Goal: Task Accomplishment & Management: Use online tool/utility

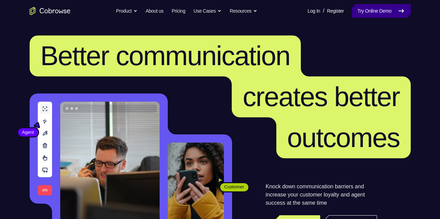
click at [356, 15] on link "Try Online Demo" at bounding box center [381, 11] width 59 height 14
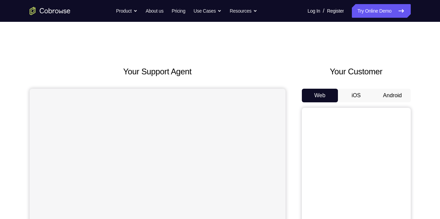
click at [389, 94] on button "Android" at bounding box center [393, 96] width 36 height 14
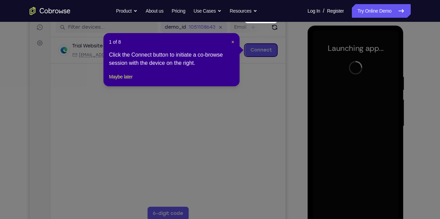
scroll to position [120, 0]
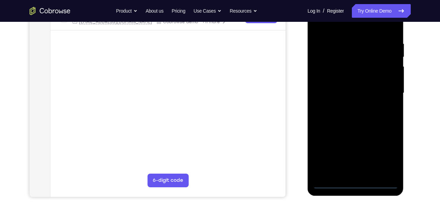
click at [357, 182] on div at bounding box center [356, 93] width 86 height 191
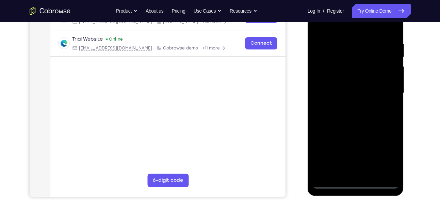
click at [382, 155] on div at bounding box center [356, 93] width 86 height 191
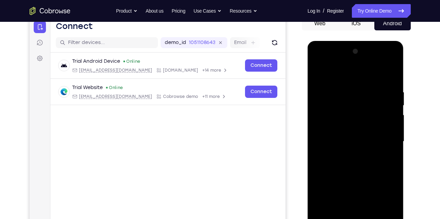
scroll to position [68, 0]
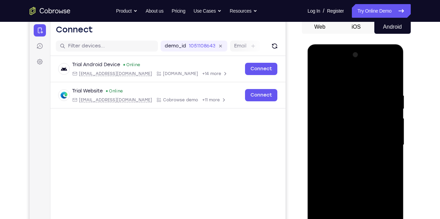
click at [347, 81] on div at bounding box center [356, 144] width 86 height 191
click at [385, 144] on div at bounding box center [356, 144] width 86 height 191
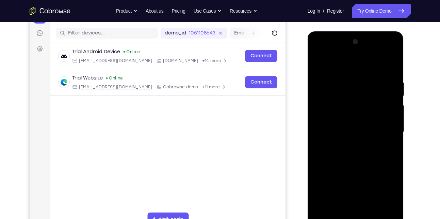
scroll to position [83, 0]
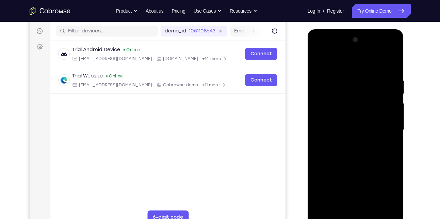
click at [347, 143] on div at bounding box center [356, 129] width 86 height 191
click at [353, 123] on div at bounding box center [356, 129] width 86 height 191
click at [353, 130] on div at bounding box center [356, 129] width 86 height 191
click at [346, 150] on div at bounding box center [356, 129] width 86 height 191
click at [360, 150] on div at bounding box center [356, 129] width 86 height 191
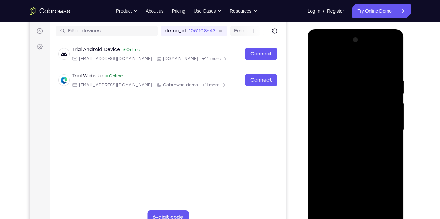
click at [360, 150] on div at bounding box center [356, 129] width 86 height 191
click at [373, 158] on div at bounding box center [356, 129] width 86 height 191
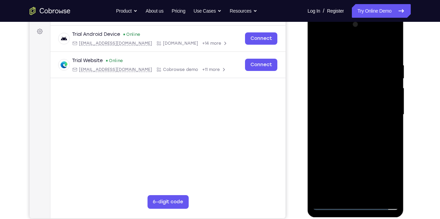
scroll to position [99, 0]
click at [375, 194] on div at bounding box center [356, 114] width 86 height 191
click at [354, 149] on div at bounding box center [356, 114] width 86 height 191
click at [363, 153] on div at bounding box center [356, 114] width 86 height 191
click at [344, 191] on div at bounding box center [356, 114] width 86 height 191
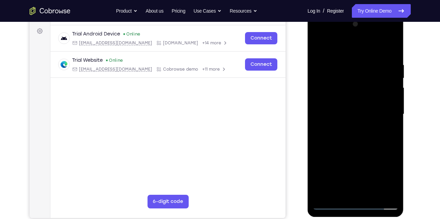
click at [340, 193] on div at bounding box center [356, 114] width 86 height 191
click at [374, 153] on div at bounding box center [356, 114] width 86 height 191
click at [393, 189] on div at bounding box center [356, 114] width 86 height 191
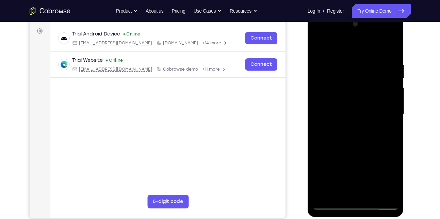
click at [393, 189] on div at bounding box center [356, 114] width 86 height 191
click at [389, 129] on div at bounding box center [356, 114] width 86 height 191
click at [319, 47] on div at bounding box center [356, 114] width 86 height 191
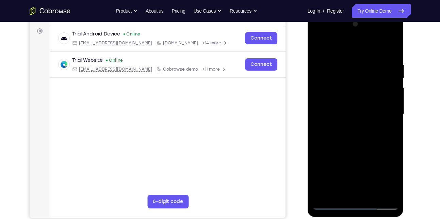
click at [387, 195] on div at bounding box center [356, 114] width 86 height 191
click at [325, 196] on div at bounding box center [356, 114] width 86 height 191
click at [392, 45] on div at bounding box center [356, 114] width 86 height 191
click at [349, 62] on div at bounding box center [356, 114] width 86 height 191
drag, startPoint x: 350, startPoint y: 153, endPoint x: 345, endPoint y: 97, distance: 56.1
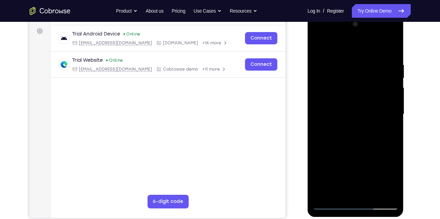
click at [345, 97] on div at bounding box center [356, 114] width 86 height 191
drag, startPoint x: 345, startPoint y: 147, endPoint x: 340, endPoint y: 93, distance: 54.4
click at [340, 93] on div at bounding box center [356, 114] width 86 height 191
click at [323, 193] on div at bounding box center [356, 114] width 86 height 191
click at [345, 59] on div at bounding box center [356, 114] width 86 height 191
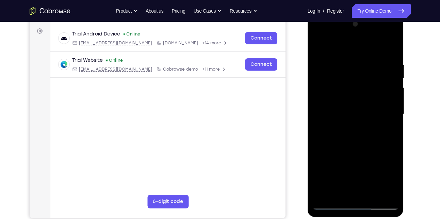
drag, startPoint x: 391, startPoint y: 96, endPoint x: 354, endPoint y: 94, distance: 37.9
click at [354, 94] on div at bounding box center [356, 114] width 86 height 191
click at [384, 99] on div at bounding box center [356, 114] width 86 height 191
click at [328, 102] on div at bounding box center [356, 114] width 86 height 191
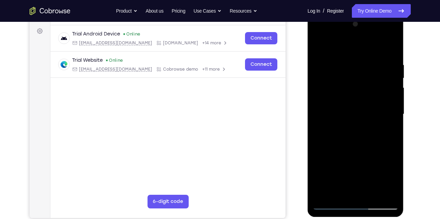
drag, startPoint x: 388, startPoint y: 90, endPoint x: 335, endPoint y: 97, distance: 53.6
click at [335, 97] on div at bounding box center [356, 114] width 86 height 191
click at [396, 84] on div at bounding box center [356, 114] width 86 height 191
click at [382, 193] on div at bounding box center [356, 114] width 86 height 191
click at [386, 146] on div at bounding box center [356, 114] width 86 height 191
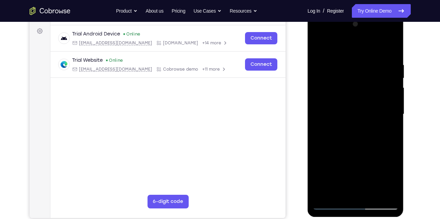
click at [382, 124] on div at bounding box center [356, 114] width 86 height 191
drag, startPoint x: 388, startPoint y: 108, endPoint x: 341, endPoint y: 108, distance: 47.0
click at [341, 108] on div at bounding box center [356, 114] width 86 height 191
click at [381, 95] on div at bounding box center [356, 114] width 86 height 191
drag, startPoint x: 381, startPoint y: 95, endPoint x: 314, endPoint y: 94, distance: 67.5
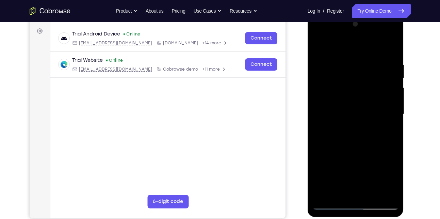
click at [314, 94] on div at bounding box center [356, 114] width 86 height 191
click at [386, 81] on div at bounding box center [356, 114] width 86 height 191
drag, startPoint x: 386, startPoint y: 81, endPoint x: 331, endPoint y: 92, distance: 55.9
click at [331, 92] on div at bounding box center [356, 114] width 86 height 191
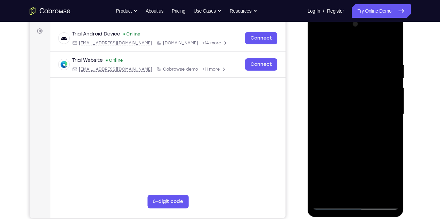
click at [389, 52] on div at bounding box center [356, 114] width 86 height 191
drag, startPoint x: 339, startPoint y: 68, endPoint x: 335, endPoint y: 160, distance: 92.4
click at [335, 160] on div at bounding box center [356, 114] width 86 height 191
click at [347, 57] on div at bounding box center [356, 114] width 86 height 191
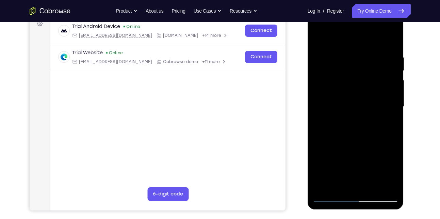
click at [342, 181] on div at bounding box center [356, 106] width 86 height 191
click at [339, 183] on div at bounding box center [356, 106] width 86 height 191
click at [393, 170] on div at bounding box center [356, 106] width 86 height 191
drag, startPoint x: 391, startPoint y: 131, endPoint x: 338, endPoint y: 132, distance: 52.8
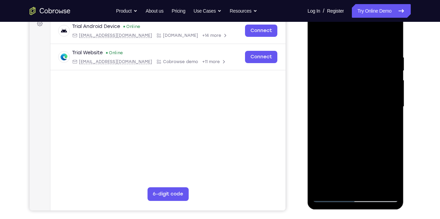
click at [338, 132] on div at bounding box center [356, 106] width 86 height 191
click at [386, 132] on div at bounding box center [356, 106] width 86 height 191
click at [320, 142] on div at bounding box center [356, 106] width 86 height 191
click at [333, 197] on div at bounding box center [356, 106] width 86 height 191
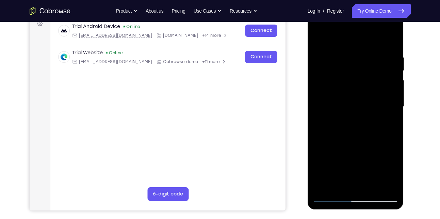
click at [386, 183] on div at bounding box center [356, 106] width 86 height 191
drag, startPoint x: 379, startPoint y: 88, endPoint x: 328, endPoint y: 90, distance: 51.8
click at [328, 90] on div at bounding box center [356, 106] width 86 height 191
click at [381, 75] on div at bounding box center [356, 106] width 86 height 191
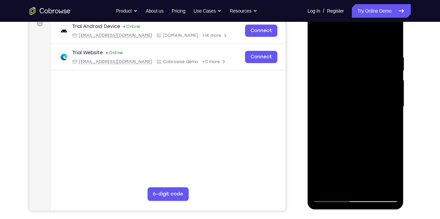
click at [381, 75] on div at bounding box center [356, 106] width 86 height 191
click at [394, 39] on div at bounding box center [356, 106] width 86 height 191
drag, startPoint x: 366, startPoint y: 58, endPoint x: 362, endPoint y: 162, distance: 104.6
click at [362, 162] on div at bounding box center [356, 106] width 86 height 191
click at [342, 56] on div at bounding box center [356, 106] width 86 height 191
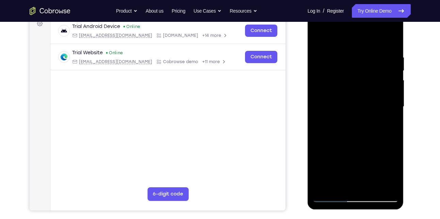
click at [387, 98] on div at bounding box center [356, 106] width 86 height 191
click at [381, 182] on div at bounding box center [356, 106] width 86 height 191
click at [343, 183] on div at bounding box center [356, 106] width 86 height 191
click at [331, 198] on div at bounding box center [356, 106] width 86 height 191
click at [386, 185] on div at bounding box center [356, 106] width 86 height 191
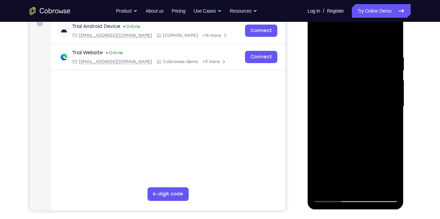
click at [382, 74] on div at bounding box center [356, 106] width 86 height 191
drag, startPoint x: 382, startPoint y: 74, endPoint x: 334, endPoint y: 82, distance: 48.8
click at [334, 82] on div at bounding box center [356, 106] width 86 height 191
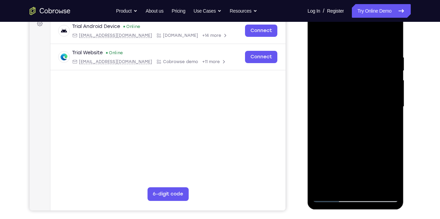
click at [382, 83] on div at bounding box center [356, 106] width 86 height 191
drag, startPoint x: 382, startPoint y: 83, endPoint x: 325, endPoint y: 88, distance: 56.4
click at [325, 88] on div at bounding box center [356, 106] width 86 height 191
drag, startPoint x: 381, startPoint y: 90, endPoint x: 314, endPoint y: 98, distance: 67.6
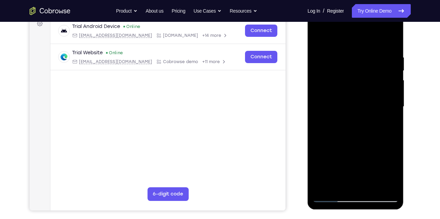
click at [314, 98] on div at bounding box center [356, 106] width 86 height 191
click at [383, 77] on div at bounding box center [356, 106] width 86 height 191
click at [393, 40] on div at bounding box center [356, 106] width 86 height 191
drag, startPoint x: 354, startPoint y: 53, endPoint x: 354, endPoint y: 166, distance: 113.4
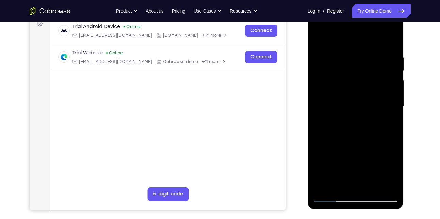
click at [354, 166] on div at bounding box center [356, 106] width 86 height 191
click at [349, 54] on div at bounding box center [356, 106] width 86 height 191
click at [387, 127] on div at bounding box center [356, 106] width 86 height 191
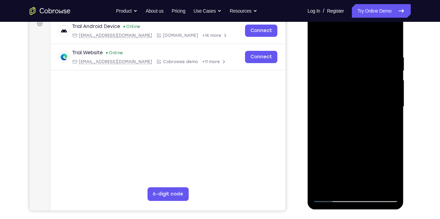
click at [387, 127] on div at bounding box center [356, 106] width 86 height 191
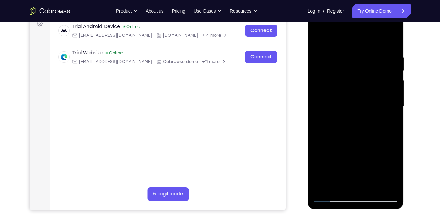
click at [387, 127] on div at bounding box center [356, 106] width 86 height 191
drag, startPoint x: 387, startPoint y: 127, endPoint x: 339, endPoint y: 127, distance: 47.7
click at [339, 127] on div at bounding box center [356, 106] width 86 height 191
click at [389, 124] on div at bounding box center [356, 106] width 86 height 191
drag, startPoint x: 389, startPoint y: 124, endPoint x: 326, endPoint y: 126, distance: 63.4
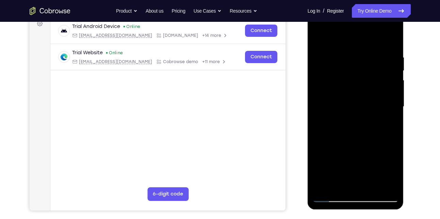
click at [326, 126] on div at bounding box center [356, 106] width 86 height 191
drag, startPoint x: 379, startPoint y: 97, endPoint x: 320, endPoint y: 103, distance: 59.9
click at [320, 103] on div at bounding box center [356, 106] width 86 height 191
drag, startPoint x: 384, startPoint y: 76, endPoint x: 311, endPoint y: 88, distance: 73.5
click at [311, 88] on div at bounding box center [356, 107] width 96 height 203
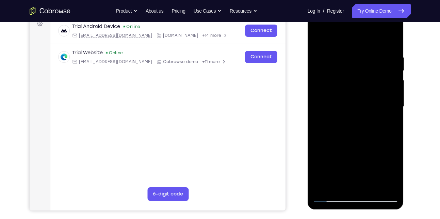
click at [321, 38] on div at bounding box center [356, 106] width 86 height 191
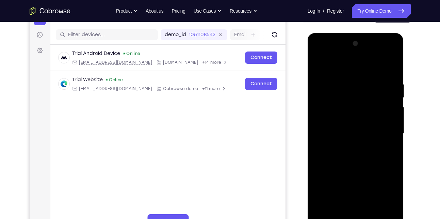
scroll to position [79, 0]
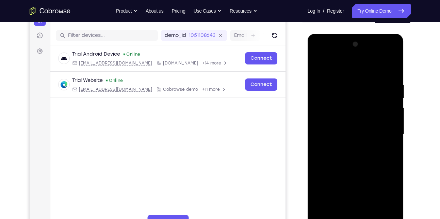
click at [321, 70] on div at bounding box center [356, 134] width 86 height 191
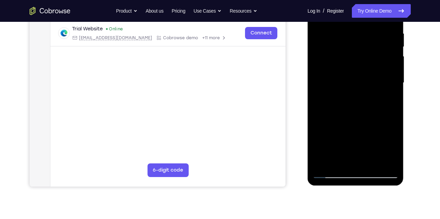
scroll to position [132, 0]
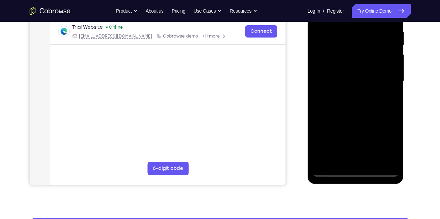
click at [330, 122] on div at bounding box center [356, 81] width 86 height 191
drag, startPoint x: 350, startPoint y: 118, endPoint x: 344, endPoint y: 52, distance: 66.7
click at [344, 52] on div at bounding box center [356, 81] width 86 height 191
click at [393, 112] on div at bounding box center [356, 81] width 86 height 191
click at [372, 162] on div at bounding box center [356, 81] width 86 height 191
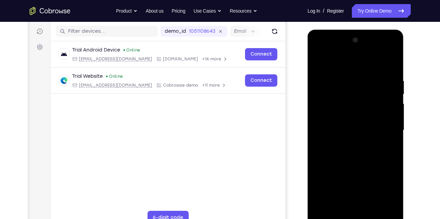
scroll to position [79, 0]
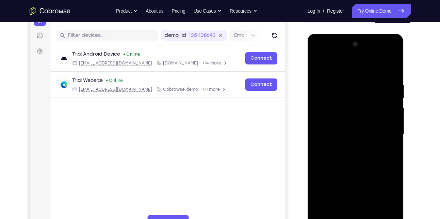
click at [358, 125] on div at bounding box center [356, 134] width 86 height 191
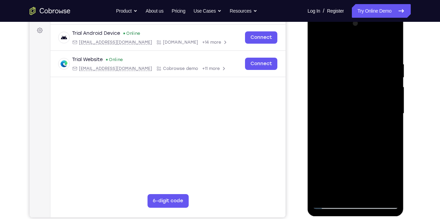
scroll to position [101, 0]
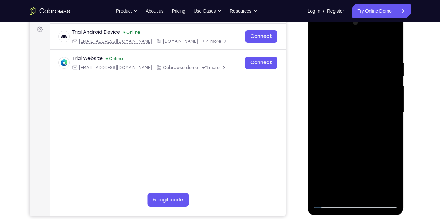
click at [320, 47] on div at bounding box center [356, 112] width 86 height 191
drag, startPoint x: 357, startPoint y: 143, endPoint x: 356, endPoint y: 115, distance: 28.7
click at [356, 115] on div at bounding box center [356, 112] width 86 height 191
click at [353, 141] on div at bounding box center [356, 112] width 86 height 191
click at [331, 201] on div at bounding box center [356, 112] width 86 height 191
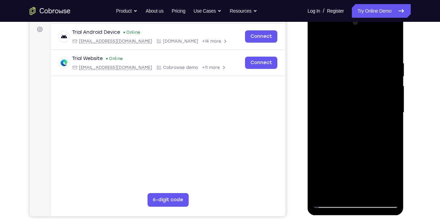
click at [350, 164] on div at bounding box center [356, 112] width 86 height 191
click at [334, 203] on div at bounding box center [356, 112] width 86 height 191
click at [354, 182] on div at bounding box center [356, 112] width 86 height 191
click at [344, 188] on div at bounding box center [356, 112] width 86 height 191
click at [321, 45] on div at bounding box center [356, 112] width 86 height 191
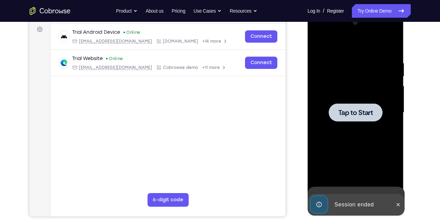
drag, startPoint x: 340, startPoint y: 150, endPoint x: 347, endPoint y: 74, distance: 76.3
click at [347, 12] on div "Tap to Start" at bounding box center [356, 12] width 96 height 0
click at [335, 123] on div at bounding box center [356, 112] width 86 height 191
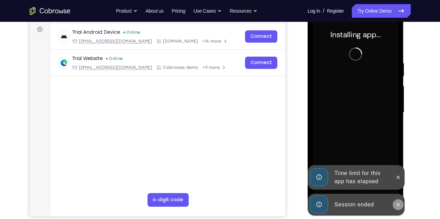
click at [397, 204] on icon at bounding box center [398, 204] width 5 height 5
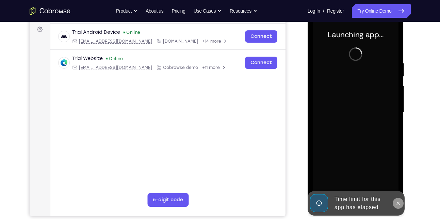
click at [397, 202] on icon at bounding box center [398, 202] width 5 height 5
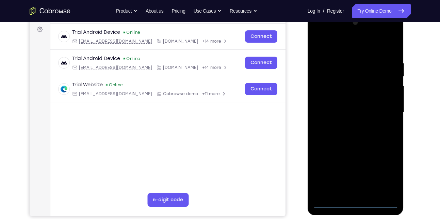
click at [353, 202] on div at bounding box center [356, 112] width 86 height 191
click at [386, 177] on div at bounding box center [356, 112] width 86 height 191
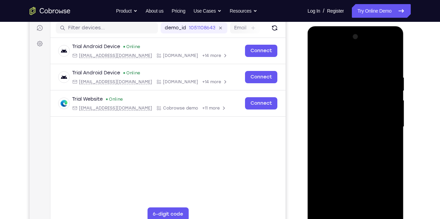
scroll to position [86, 0]
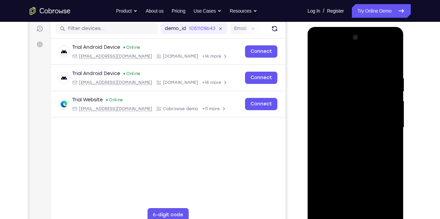
click at [360, 64] on div at bounding box center [356, 127] width 86 height 191
click at [384, 121] on div at bounding box center [356, 127] width 86 height 191
click at [347, 140] on div at bounding box center [356, 127] width 86 height 191
click at [350, 119] on div at bounding box center [356, 127] width 86 height 191
click at [351, 123] on div at bounding box center [356, 127] width 86 height 191
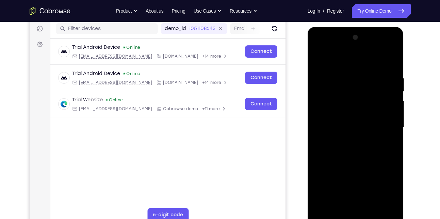
click at [340, 153] on div at bounding box center [356, 127] width 86 height 191
click at [343, 150] on div at bounding box center [356, 127] width 86 height 191
click at [351, 158] on div at bounding box center [356, 127] width 86 height 191
click at [342, 71] on div at bounding box center [356, 127] width 86 height 191
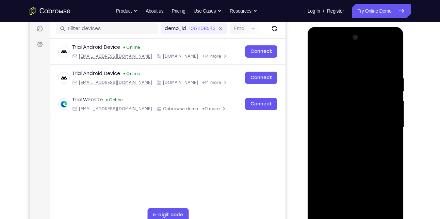
click at [388, 142] on div at bounding box center [356, 127] width 86 height 191
click at [373, 109] on div at bounding box center [356, 127] width 86 height 191
click at [383, 114] on div at bounding box center [356, 127] width 86 height 191
click at [392, 114] on div at bounding box center [356, 127] width 86 height 191
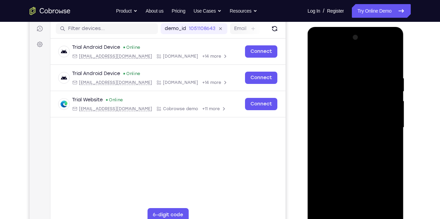
click at [392, 114] on div at bounding box center [356, 127] width 86 height 191
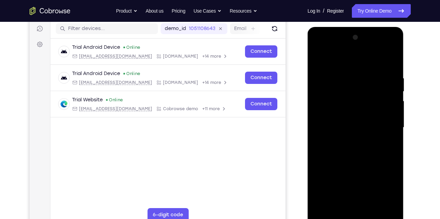
click at [323, 117] on div at bounding box center [356, 127] width 86 height 191
drag, startPoint x: 393, startPoint y: 131, endPoint x: 353, endPoint y: 138, distance: 41.1
click at [353, 138] on div at bounding box center [356, 127] width 86 height 191
click at [383, 135] on div at bounding box center [356, 127] width 86 height 191
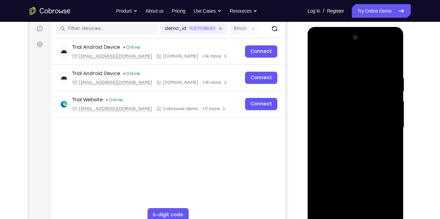
click at [383, 135] on div at bounding box center [356, 127] width 86 height 191
click at [390, 63] on div at bounding box center [356, 127] width 86 height 191
click at [370, 207] on div at bounding box center [356, 127] width 86 height 191
click at [359, 160] on div at bounding box center [356, 127] width 86 height 191
drag, startPoint x: 354, startPoint y: 187, endPoint x: 348, endPoint y: 116, distance: 71.5
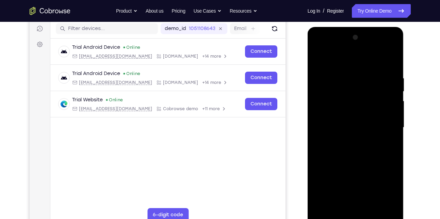
click at [348, 116] on div at bounding box center [356, 127] width 86 height 191
drag, startPoint x: 353, startPoint y: 192, endPoint x: 350, endPoint y: 146, distance: 46.4
click at [350, 146] on div at bounding box center [356, 127] width 86 height 191
click at [346, 197] on div at bounding box center [356, 127] width 86 height 191
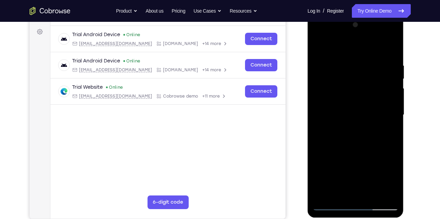
click at [345, 190] on div at bounding box center [356, 114] width 86 height 191
click at [318, 43] on div at bounding box center [356, 114] width 86 height 191
drag, startPoint x: 356, startPoint y: 141, endPoint x: 356, endPoint y: 91, distance: 50.8
click at [356, 91] on div at bounding box center [356, 114] width 86 height 191
click at [348, 151] on div at bounding box center [356, 114] width 86 height 191
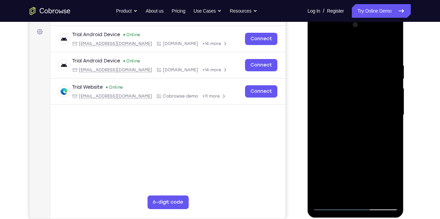
click at [342, 191] on div at bounding box center [356, 114] width 86 height 191
click at [338, 192] on div at bounding box center [356, 114] width 86 height 191
click at [376, 154] on div at bounding box center [356, 114] width 86 height 191
click at [321, 127] on div at bounding box center [356, 114] width 86 height 191
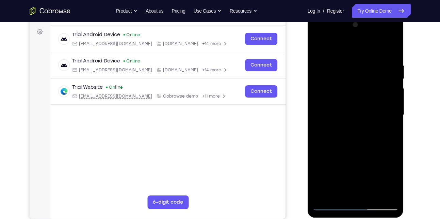
click at [321, 127] on div at bounding box center [356, 114] width 86 height 191
click at [396, 196] on div at bounding box center [356, 114] width 86 height 191
click at [392, 126] on div at bounding box center [356, 114] width 86 height 191
click at [317, 46] on div at bounding box center [356, 114] width 86 height 191
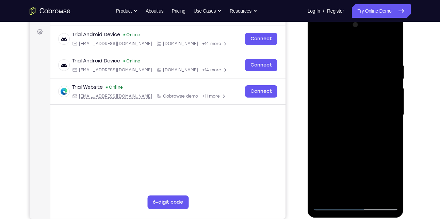
click at [349, 135] on div at bounding box center [356, 114] width 86 height 191
click at [338, 191] on div at bounding box center [356, 114] width 86 height 191
click at [357, 177] on div at bounding box center [356, 114] width 86 height 191
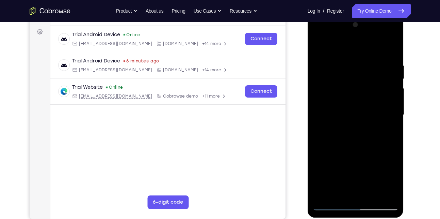
click at [357, 177] on div at bounding box center [356, 114] width 86 height 191
click at [389, 128] on div at bounding box center [356, 114] width 86 height 191
click at [321, 48] on div at bounding box center [356, 114] width 86 height 191
click at [356, 139] on div at bounding box center [356, 114] width 86 height 191
click at [331, 204] on div at bounding box center [356, 114] width 86 height 191
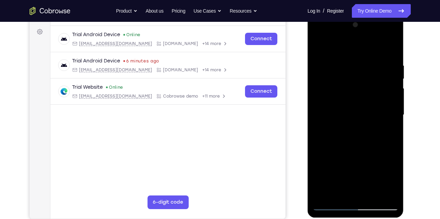
drag, startPoint x: 339, startPoint y: 135, endPoint x: 336, endPoint y: 165, distance: 30.5
click at [336, 165] on div at bounding box center [356, 114] width 86 height 191
click at [355, 148] on div at bounding box center [356, 114] width 86 height 191
click at [335, 189] on div at bounding box center [356, 114] width 86 height 191
click at [336, 191] on div at bounding box center [356, 114] width 86 height 191
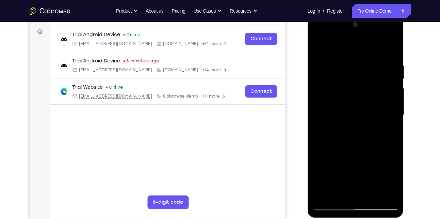
click at [328, 154] on div at bounding box center [356, 114] width 86 height 191
click at [345, 79] on div at bounding box center [356, 114] width 86 height 191
click at [360, 142] on div at bounding box center [356, 114] width 86 height 191
click at [342, 76] on div at bounding box center [356, 114] width 86 height 191
click at [357, 135] on div at bounding box center [356, 114] width 86 height 191
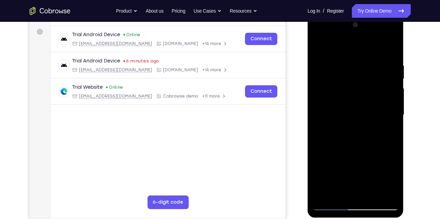
click at [337, 196] on div at bounding box center [356, 114] width 86 height 191
click at [319, 154] on div at bounding box center [356, 114] width 86 height 191
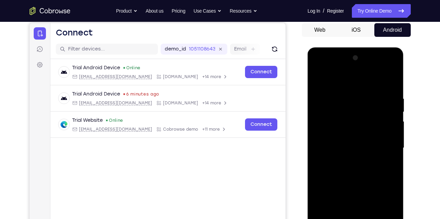
click at [317, 80] on div at bounding box center [356, 147] width 86 height 191
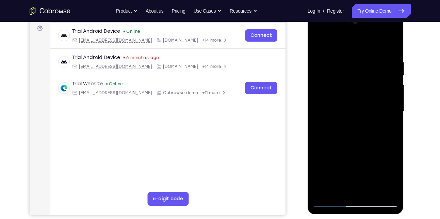
click at [354, 135] on div at bounding box center [356, 111] width 86 height 191
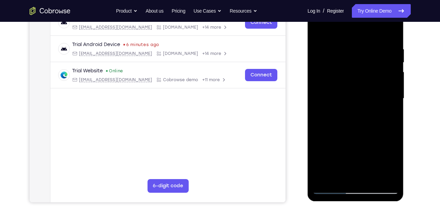
click at [349, 175] on div at bounding box center [356, 98] width 86 height 191
click at [340, 175] on div at bounding box center [356, 98] width 86 height 191
click at [315, 138] on div at bounding box center [356, 98] width 86 height 191
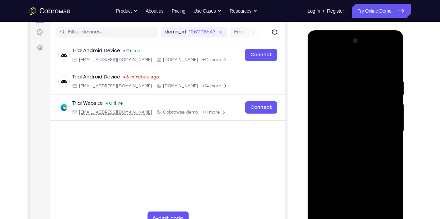
scroll to position [102, 0]
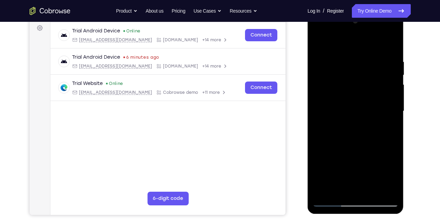
click at [395, 189] on div at bounding box center [356, 111] width 86 height 191
click at [321, 150] on div at bounding box center [356, 111] width 86 height 191
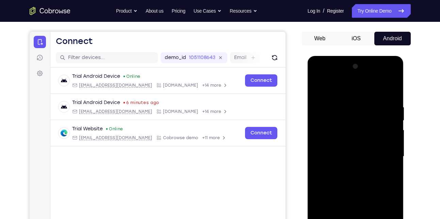
click at [323, 88] on div at bounding box center [356, 156] width 86 height 191
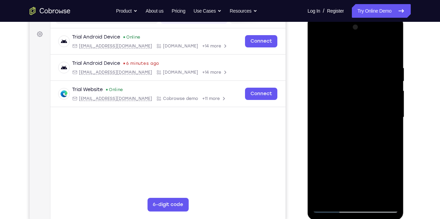
scroll to position [97, 0]
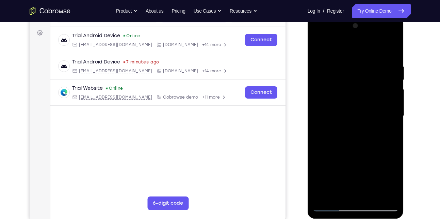
click at [353, 156] on div at bounding box center [356, 115] width 86 height 191
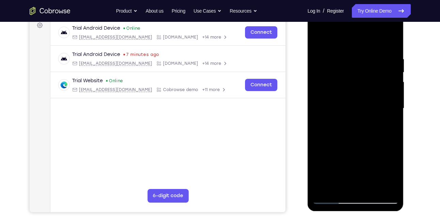
scroll to position [105, 0]
click at [338, 186] on div at bounding box center [356, 108] width 86 height 191
click at [320, 146] on div at bounding box center [356, 108] width 86 height 191
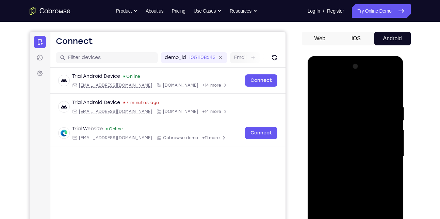
scroll to position [55, 0]
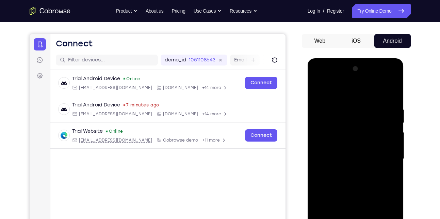
click at [319, 89] on div at bounding box center [356, 158] width 86 height 191
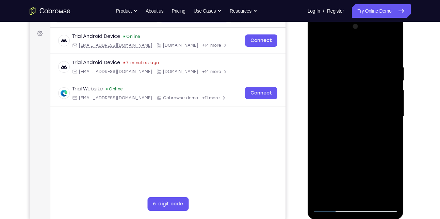
scroll to position [98, 0]
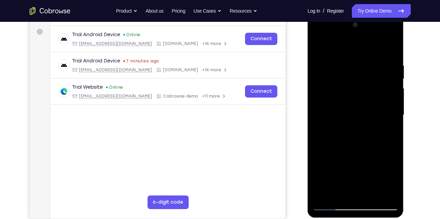
click at [387, 195] on div at bounding box center [356, 114] width 86 height 191
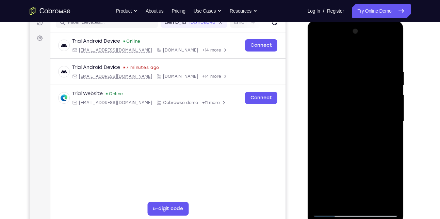
click at [356, 126] on div at bounding box center [356, 121] width 86 height 191
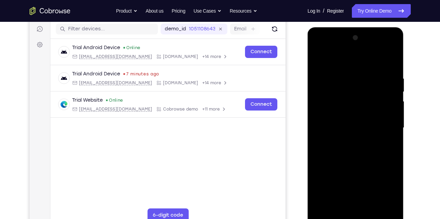
scroll to position [85, 0]
click at [347, 70] on div at bounding box center [356, 128] width 86 height 191
click at [337, 79] on div at bounding box center [356, 128] width 86 height 191
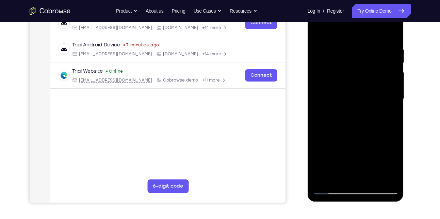
scroll to position [115, 0]
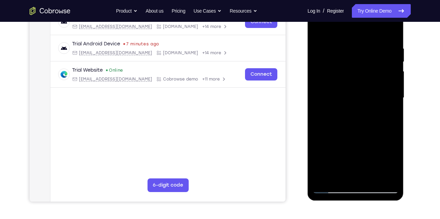
click at [325, 177] on div at bounding box center [356, 97] width 86 height 191
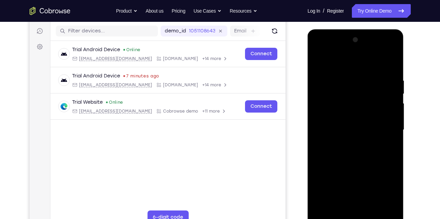
click at [354, 106] on div at bounding box center [356, 129] width 86 height 191
drag, startPoint x: 354, startPoint y: 106, endPoint x: 354, endPoint y: 192, distance: 86.9
click at [354, 192] on div at bounding box center [356, 129] width 86 height 191
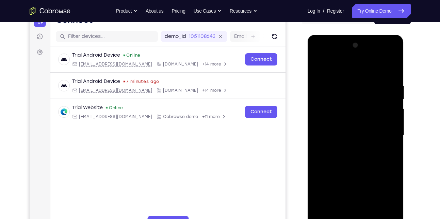
click at [348, 83] on div at bounding box center [356, 135] width 86 height 191
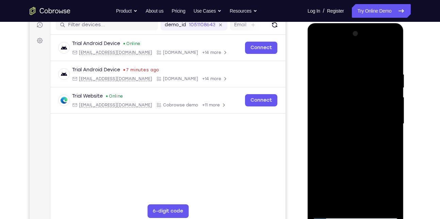
scroll to position [91, 0]
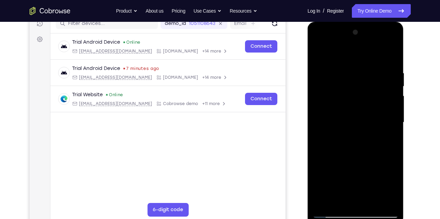
click at [381, 199] on div at bounding box center [356, 122] width 86 height 191
click at [385, 146] on div at bounding box center [356, 122] width 86 height 191
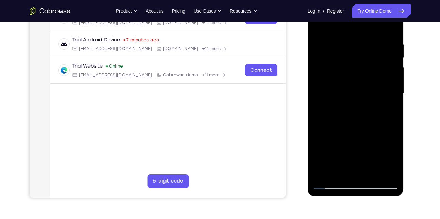
scroll to position [124, 0]
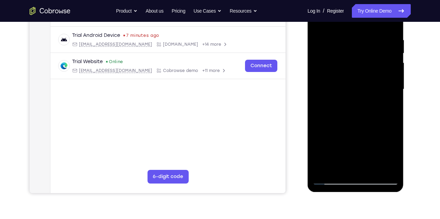
click at [385, 169] on div at bounding box center [356, 89] width 86 height 191
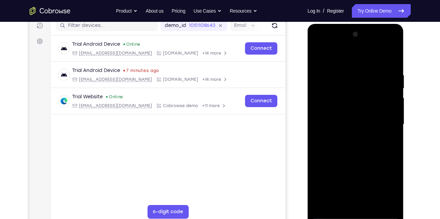
scroll to position [85, 0]
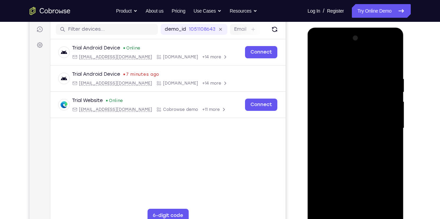
click at [385, 128] on div at bounding box center [356, 128] width 86 height 191
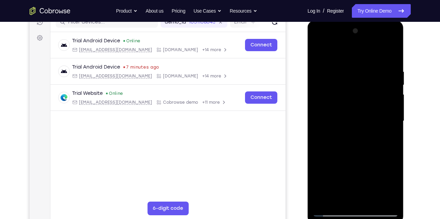
scroll to position [93, 0]
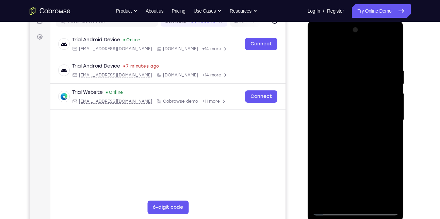
click at [382, 196] on div at bounding box center [356, 120] width 86 height 191
click at [384, 114] on div at bounding box center [356, 120] width 86 height 191
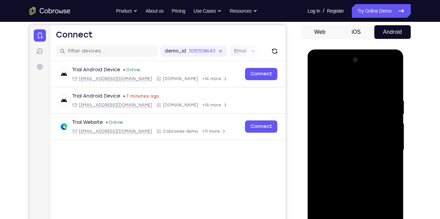
scroll to position [63, 0]
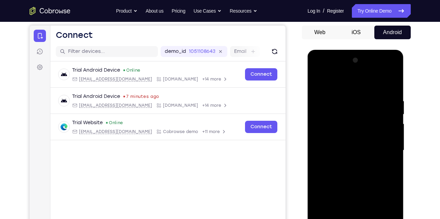
click at [386, 136] on div at bounding box center [356, 150] width 86 height 191
drag, startPoint x: 386, startPoint y: 136, endPoint x: 351, endPoint y: 133, distance: 35.5
click at [351, 133] on div at bounding box center [356, 150] width 86 height 191
click at [383, 150] on div at bounding box center [356, 150] width 86 height 191
click at [388, 154] on div at bounding box center [356, 150] width 86 height 191
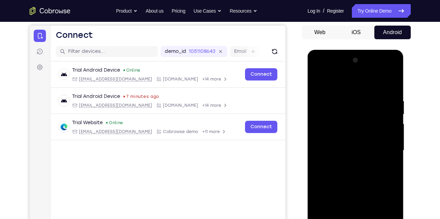
click at [391, 144] on div at bounding box center [356, 150] width 86 height 191
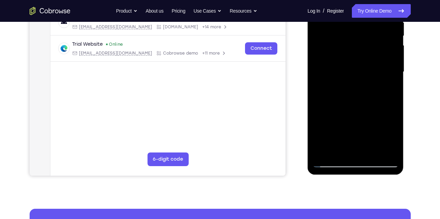
scroll to position [71, 0]
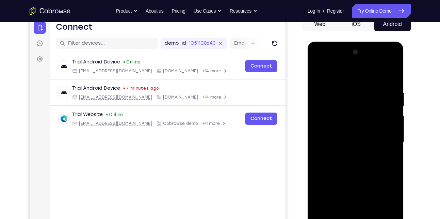
click at [390, 78] on div at bounding box center [356, 142] width 86 height 191
drag, startPoint x: 360, startPoint y: 97, endPoint x: 355, endPoint y: 188, distance: 90.7
click at [355, 188] on div at bounding box center [356, 142] width 86 height 191
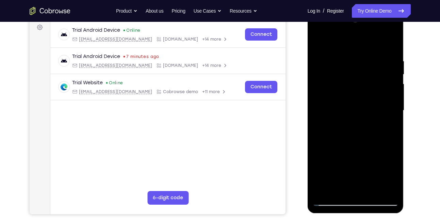
scroll to position [102, 0]
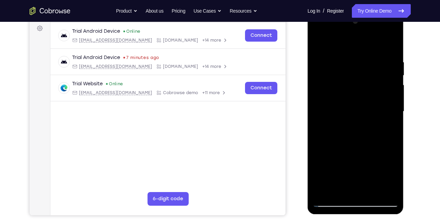
click at [372, 191] on div at bounding box center [356, 111] width 86 height 191
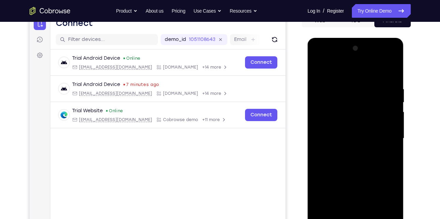
scroll to position [73, 0]
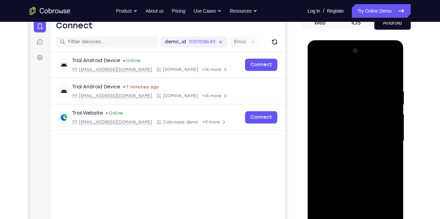
click at [320, 75] on div at bounding box center [356, 140] width 86 height 191
click at [348, 96] on div at bounding box center [356, 140] width 86 height 191
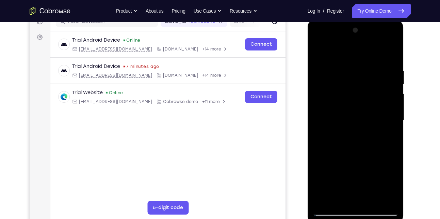
click at [384, 199] on div at bounding box center [356, 120] width 86 height 191
click at [388, 182] on div at bounding box center [356, 120] width 86 height 191
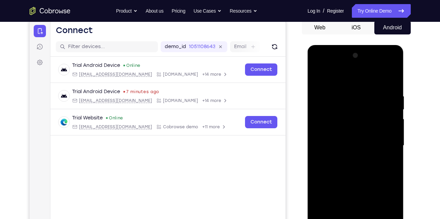
click at [393, 131] on div at bounding box center [356, 145] width 86 height 191
click at [392, 79] on div at bounding box center [356, 145] width 86 height 191
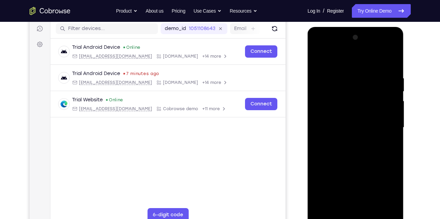
scroll to position [86, 0]
drag, startPoint x: 361, startPoint y: 109, endPoint x: 354, endPoint y: 182, distance: 73.9
click at [354, 182] on div at bounding box center [356, 127] width 86 height 191
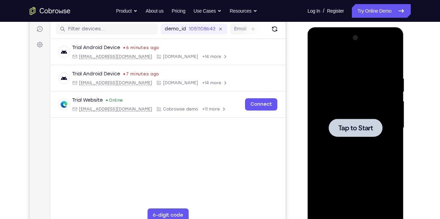
click at [358, 142] on div at bounding box center [356, 127] width 86 height 191
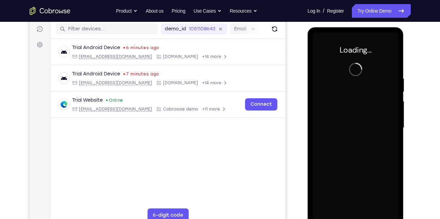
scroll to position [109, 0]
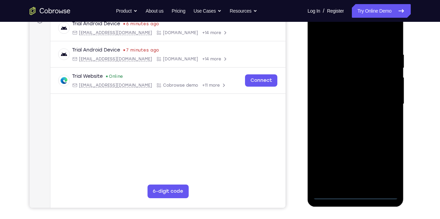
click at [355, 194] on div at bounding box center [356, 104] width 86 height 191
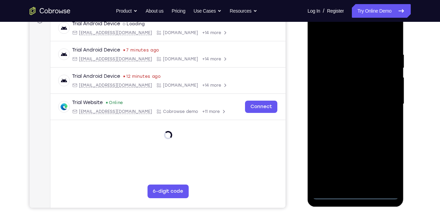
click at [378, 166] on div at bounding box center [356, 104] width 86 height 191
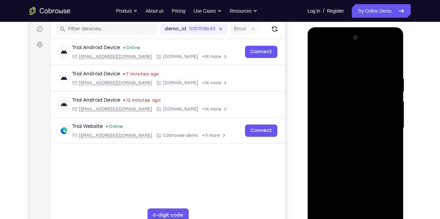
click at [382, 182] on div at bounding box center [356, 127] width 86 height 191
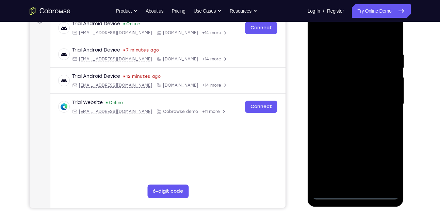
scroll to position [110, 0]
click at [381, 166] on div at bounding box center [356, 103] width 86 height 191
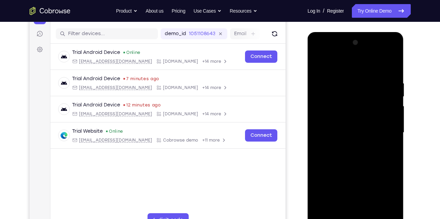
scroll to position [80, 0]
click at [357, 69] on div at bounding box center [356, 132] width 86 height 191
click at [380, 126] on div at bounding box center [356, 132] width 86 height 191
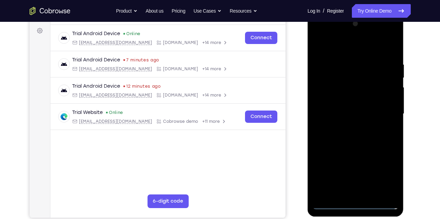
scroll to position [99, 0]
click at [347, 126] on div at bounding box center [356, 114] width 86 height 191
click at [346, 106] on div at bounding box center [356, 114] width 86 height 191
click at [348, 113] on div at bounding box center [356, 114] width 86 height 191
click at [343, 133] on div at bounding box center [356, 114] width 86 height 191
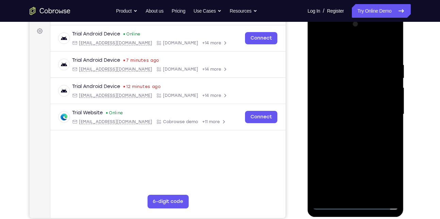
click at [343, 133] on div at bounding box center [356, 114] width 86 height 191
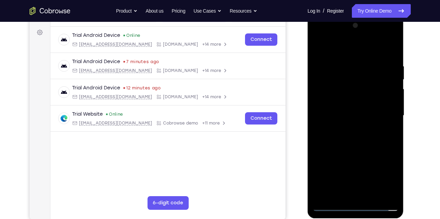
click at [364, 150] on div at bounding box center [356, 115] width 86 height 191
click at [346, 65] on div at bounding box center [356, 115] width 86 height 191
click at [331, 92] on div at bounding box center [356, 115] width 86 height 191
click at [354, 131] on div at bounding box center [356, 115] width 86 height 191
click at [368, 34] on div at bounding box center [356, 115] width 86 height 191
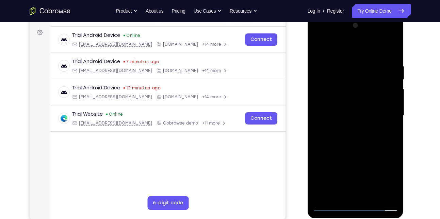
click at [322, 66] on div at bounding box center [356, 115] width 86 height 191
click at [356, 134] on div at bounding box center [356, 115] width 86 height 191
click at [319, 35] on div at bounding box center [356, 115] width 86 height 191
click at [324, 95] on div at bounding box center [356, 115] width 86 height 191
click at [360, 145] on div at bounding box center [356, 115] width 86 height 191
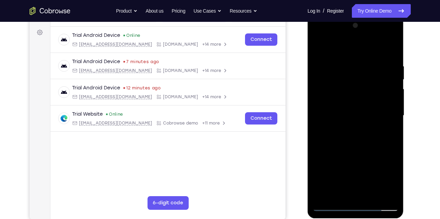
click at [358, 117] on div at bounding box center [356, 115] width 86 height 191
click at [356, 123] on div at bounding box center [356, 115] width 86 height 191
click at [342, 144] on div at bounding box center [356, 115] width 86 height 191
click at [349, 134] on div at bounding box center [356, 115] width 86 height 191
click at [374, 195] on div at bounding box center [356, 115] width 86 height 191
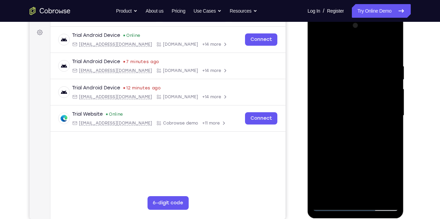
click at [352, 151] on div at bounding box center [356, 115] width 86 height 191
click at [349, 121] on div at bounding box center [356, 115] width 86 height 191
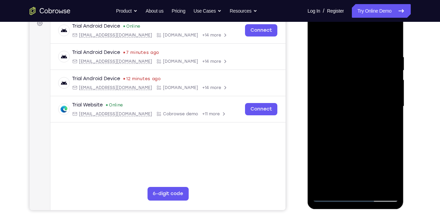
scroll to position [107, 0]
click at [333, 169] on div at bounding box center [356, 106] width 86 height 191
click at [322, 38] on div at bounding box center [356, 106] width 86 height 191
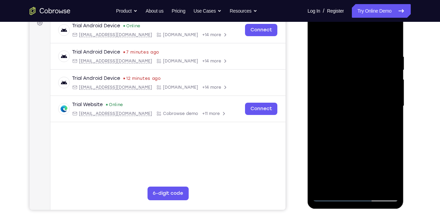
click at [341, 55] on div at bounding box center [356, 106] width 86 height 191
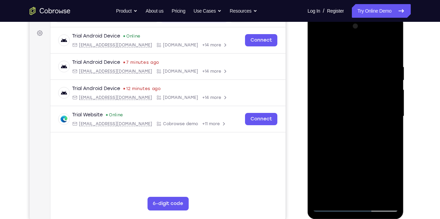
scroll to position [97, 0]
click at [392, 99] on div at bounding box center [356, 116] width 86 height 191
click at [317, 95] on div at bounding box center [356, 116] width 86 height 191
drag, startPoint x: 388, startPoint y: 110, endPoint x: 342, endPoint y: 104, distance: 46.0
click at [342, 104] on div at bounding box center [356, 116] width 86 height 191
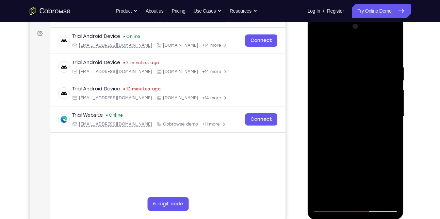
click at [386, 98] on div at bounding box center [356, 116] width 86 height 191
click at [390, 53] on div at bounding box center [356, 116] width 86 height 191
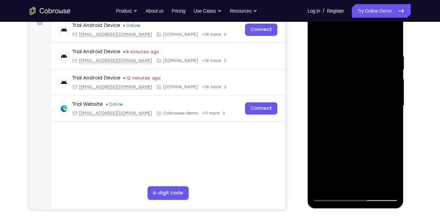
scroll to position [108, 0]
click at [340, 185] on div at bounding box center [356, 105] width 86 height 191
click at [345, 38] on div at bounding box center [356, 105] width 86 height 191
click at [324, 97] on div at bounding box center [356, 105] width 86 height 191
click at [392, 37] on div at bounding box center [356, 105] width 86 height 191
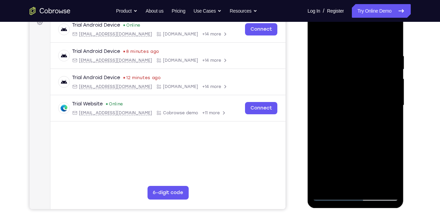
click at [374, 185] on div at bounding box center [356, 105] width 86 height 191
click at [364, 126] on div at bounding box center [356, 105] width 86 height 191
click at [333, 180] on div at bounding box center [356, 105] width 86 height 191
click at [392, 171] on div at bounding box center [356, 105] width 86 height 191
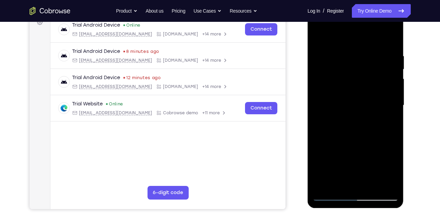
click at [392, 171] on div at bounding box center [356, 105] width 86 height 191
click at [322, 183] on div at bounding box center [356, 105] width 86 height 191
click at [331, 169] on div at bounding box center [356, 105] width 86 height 191
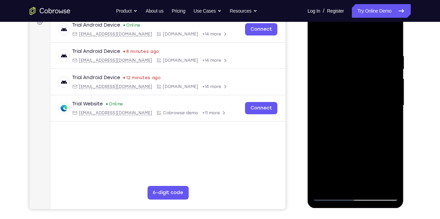
click at [322, 186] on div at bounding box center [356, 105] width 86 height 191
click at [337, 184] on div at bounding box center [356, 105] width 86 height 191
click at [383, 152] on div at bounding box center [356, 105] width 86 height 191
click at [319, 41] on div at bounding box center [356, 105] width 86 height 191
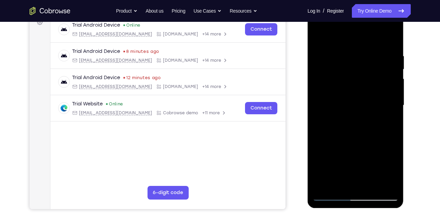
scroll to position [112, 0]
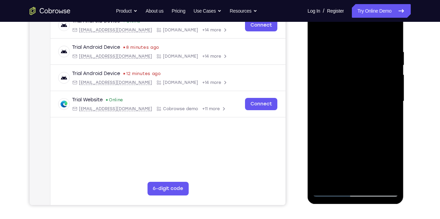
click at [356, 110] on div at bounding box center [356, 101] width 86 height 191
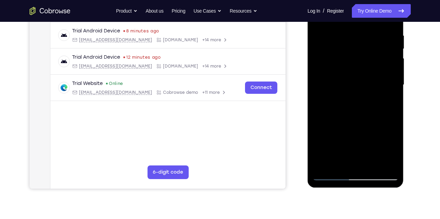
click at [335, 162] on div at bounding box center [356, 84] width 86 height 191
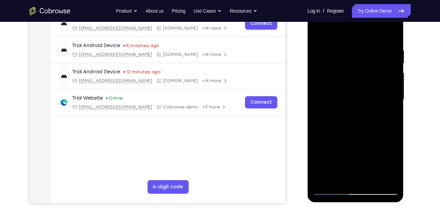
scroll to position [113, 0]
click at [391, 164] on div at bounding box center [356, 99] width 86 height 191
click at [335, 181] on div at bounding box center [356, 99] width 86 height 191
drag, startPoint x: 390, startPoint y: 124, endPoint x: 329, endPoint y: 131, distance: 60.8
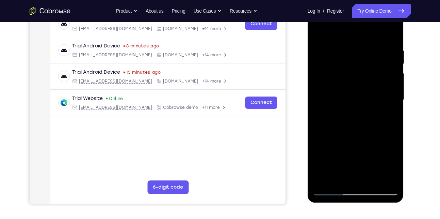
click at [329, 131] on div at bounding box center [356, 99] width 86 height 191
click at [384, 124] on div at bounding box center [356, 99] width 86 height 191
click at [316, 139] on div at bounding box center [356, 99] width 86 height 191
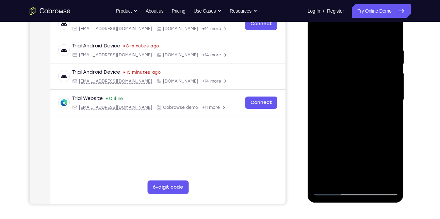
click at [316, 139] on div at bounding box center [356, 99] width 86 height 191
click at [390, 113] on div at bounding box center [356, 99] width 86 height 191
click at [393, 167] on div at bounding box center [356, 99] width 86 height 191
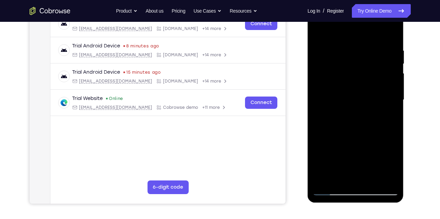
click at [393, 167] on div at bounding box center [356, 99] width 86 height 191
click at [338, 174] on div at bounding box center [356, 99] width 86 height 191
click at [376, 154] on div at bounding box center [356, 99] width 86 height 191
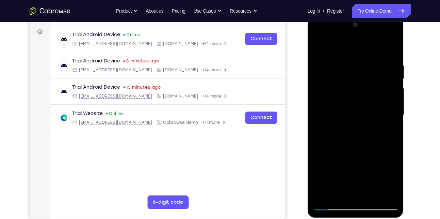
scroll to position [98, 0]
click at [320, 50] on div at bounding box center [356, 115] width 86 height 191
drag, startPoint x: 350, startPoint y: 65, endPoint x: 351, endPoint y: 182, distance: 116.8
click at [351, 182] on div at bounding box center [356, 115] width 86 height 191
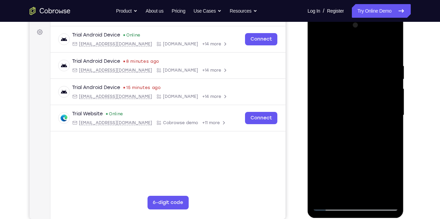
click at [347, 64] on div at bounding box center [356, 115] width 86 height 191
click at [389, 78] on div at bounding box center [356, 115] width 86 height 191
click at [319, 94] on div at bounding box center [356, 115] width 86 height 191
drag, startPoint x: 334, startPoint y: 99, endPoint x: 385, endPoint y: 103, distance: 50.9
click at [385, 103] on div at bounding box center [356, 115] width 86 height 191
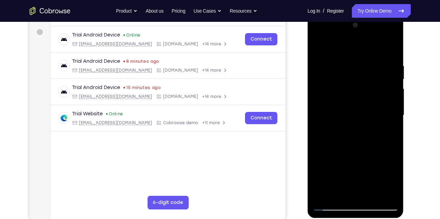
click at [326, 103] on div at bounding box center [356, 115] width 86 height 191
click at [324, 98] on div at bounding box center [356, 115] width 86 height 191
drag, startPoint x: 390, startPoint y: 50, endPoint x: 359, endPoint y: 93, distance: 53.3
click at [359, 93] on div at bounding box center [356, 115] width 86 height 191
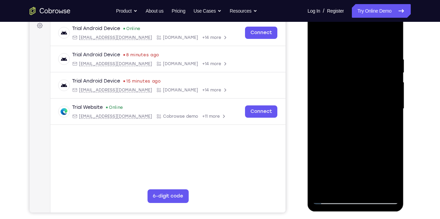
scroll to position [104, 0]
click at [390, 46] on div at bounding box center [356, 109] width 86 height 191
click at [371, 188] on div at bounding box center [356, 109] width 86 height 191
click at [320, 41] on div at bounding box center [356, 109] width 86 height 191
click at [343, 54] on div at bounding box center [356, 109] width 86 height 191
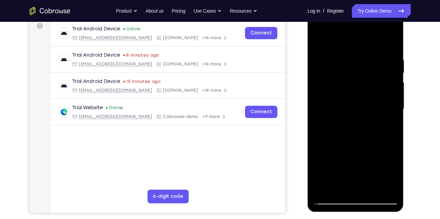
click at [381, 189] on div at bounding box center [356, 109] width 86 height 191
click at [389, 125] on div at bounding box center [356, 109] width 86 height 191
click at [389, 127] on div at bounding box center [356, 109] width 86 height 191
click at [382, 184] on div at bounding box center [356, 109] width 86 height 191
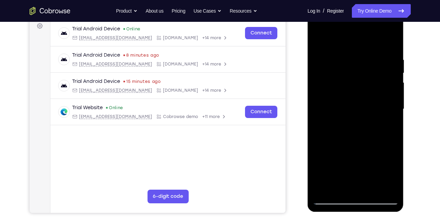
click at [388, 132] on div at bounding box center [356, 109] width 86 height 191
click at [391, 42] on div at bounding box center [356, 109] width 86 height 191
drag, startPoint x: 359, startPoint y: 70, endPoint x: 357, endPoint y: 144, distance: 74.6
click at [357, 144] on div at bounding box center [356, 109] width 86 height 191
click at [373, 190] on div at bounding box center [356, 109] width 86 height 191
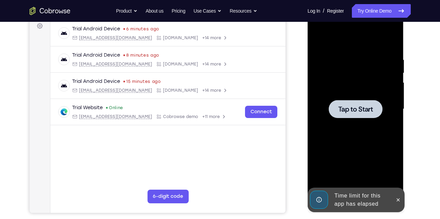
click at [363, 120] on div at bounding box center [356, 109] width 86 height 191
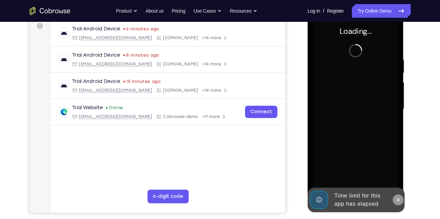
click at [401, 198] on icon at bounding box center [398, 199] width 5 height 5
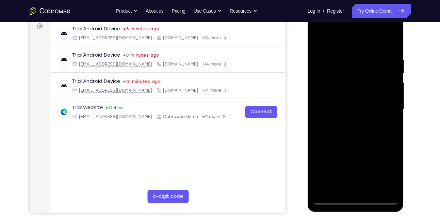
click at [355, 200] on div at bounding box center [356, 109] width 86 height 191
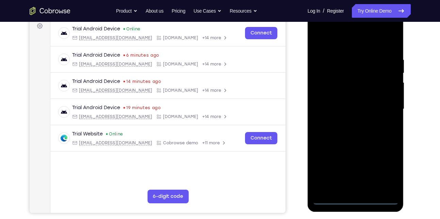
click at [391, 171] on div at bounding box center [356, 109] width 86 height 191
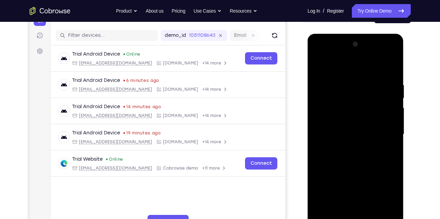
click at [345, 71] on div at bounding box center [356, 134] width 86 height 191
click at [383, 131] on div at bounding box center [356, 134] width 86 height 191
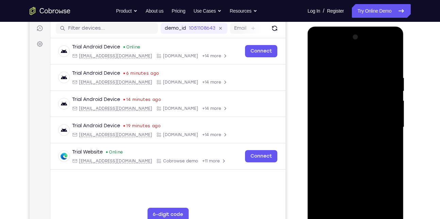
scroll to position [87, 0]
click at [349, 140] on div at bounding box center [356, 126] width 86 height 191
click at [346, 119] on div at bounding box center [356, 126] width 86 height 191
click at [348, 125] on div at bounding box center [356, 126] width 86 height 191
click at [329, 149] on div at bounding box center [356, 126] width 86 height 191
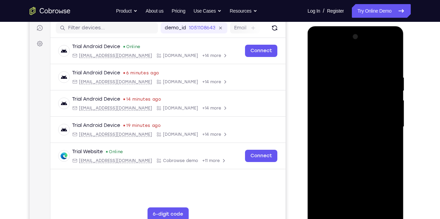
click at [329, 149] on div at bounding box center [356, 126] width 86 height 191
drag, startPoint x: 337, startPoint y: 64, endPoint x: 328, endPoint y: 35, distance: 30.1
click at [328, 35] on div at bounding box center [356, 126] width 86 height 191
click at [346, 144] on div at bounding box center [356, 126] width 86 height 191
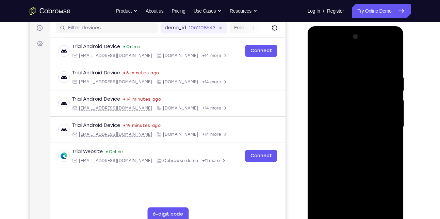
click at [337, 147] on div at bounding box center [356, 126] width 86 height 191
click at [351, 154] on div at bounding box center [356, 126] width 86 height 191
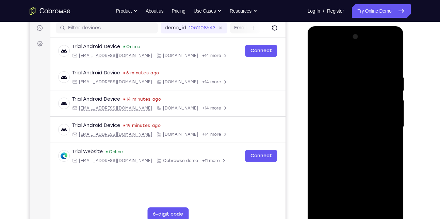
click at [348, 76] on div at bounding box center [356, 126] width 86 height 191
click at [383, 89] on div at bounding box center [356, 126] width 86 height 191
click at [387, 94] on div at bounding box center [356, 126] width 86 height 191
click at [385, 115] on div at bounding box center [356, 126] width 86 height 191
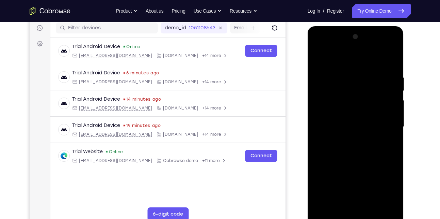
click at [382, 115] on div at bounding box center [356, 126] width 86 height 191
click at [389, 61] on div at bounding box center [356, 126] width 86 height 191
click at [330, 91] on div at bounding box center [356, 126] width 86 height 191
click at [384, 144] on div at bounding box center [356, 126] width 86 height 191
click at [322, 58] on div at bounding box center [356, 126] width 86 height 191
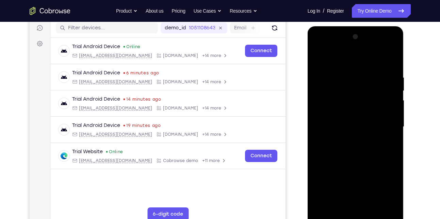
click at [374, 81] on div at bounding box center [356, 126] width 86 height 191
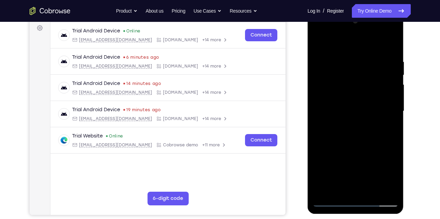
scroll to position [103, 0]
click at [357, 147] on div at bounding box center [356, 110] width 86 height 191
click at [333, 201] on div at bounding box center [356, 110] width 86 height 191
click at [372, 189] on div at bounding box center [356, 110] width 86 height 191
drag, startPoint x: 367, startPoint y: 144, endPoint x: 357, endPoint y: 75, distance: 70.0
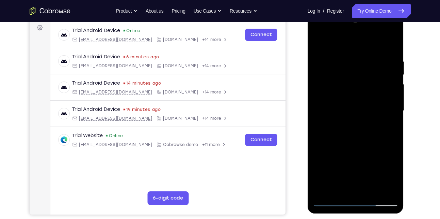
click at [357, 75] on div at bounding box center [356, 110] width 86 height 191
drag, startPoint x: 362, startPoint y: 176, endPoint x: 357, endPoint y: 115, distance: 61.2
click at [357, 115] on div at bounding box center [356, 110] width 86 height 191
drag, startPoint x: 357, startPoint y: 172, endPoint x: 352, endPoint y: 120, distance: 52.7
click at [352, 120] on div at bounding box center [356, 110] width 86 height 191
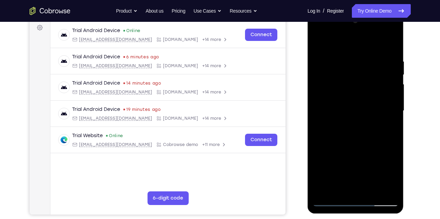
drag, startPoint x: 356, startPoint y: 158, endPoint x: 353, endPoint y: 126, distance: 32.5
click at [353, 126] on div at bounding box center [356, 110] width 86 height 191
drag, startPoint x: 353, startPoint y: 165, endPoint x: 352, endPoint y: 123, distance: 41.3
click at [352, 123] on div at bounding box center [356, 110] width 86 height 191
click at [363, 120] on div at bounding box center [356, 110] width 86 height 191
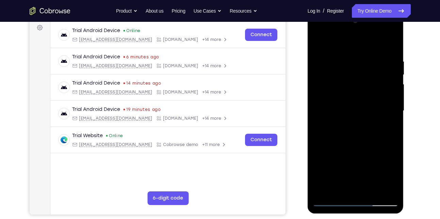
click at [333, 199] on div at bounding box center [356, 110] width 86 height 191
drag, startPoint x: 354, startPoint y: 170, endPoint x: 345, endPoint y: 105, distance: 65.7
click at [345, 105] on div at bounding box center [356, 110] width 86 height 191
drag, startPoint x: 353, startPoint y: 175, endPoint x: 350, endPoint y: 123, distance: 51.6
click at [350, 123] on div at bounding box center [356, 110] width 86 height 191
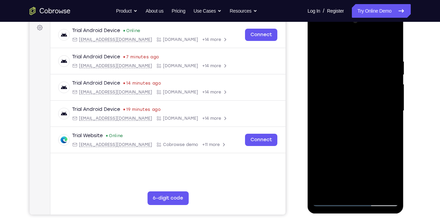
drag, startPoint x: 350, startPoint y: 163, endPoint x: 350, endPoint y: 113, distance: 49.7
click at [350, 113] on div at bounding box center [356, 110] width 86 height 191
click at [362, 108] on div at bounding box center [356, 110] width 86 height 191
click at [330, 200] on div at bounding box center [356, 110] width 86 height 191
drag, startPoint x: 355, startPoint y: 172, endPoint x: 352, endPoint y: 109, distance: 62.4
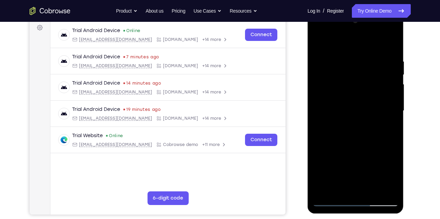
click at [352, 109] on div at bounding box center [356, 110] width 86 height 191
drag, startPoint x: 357, startPoint y: 180, endPoint x: 347, endPoint y: 130, distance: 50.3
click at [347, 130] on div at bounding box center [356, 110] width 86 height 191
drag, startPoint x: 357, startPoint y: 185, endPoint x: 351, endPoint y: 141, distance: 44.4
click at [351, 141] on div at bounding box center [356, 110] width 86 height 191
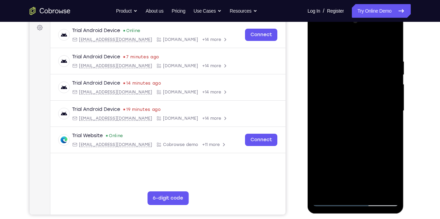
drag, startPoint x: 357, startPoint y: 175, endPoint x: 353, endPoint y: 130, distance: 44.5
click at [353, 130] on div at bounding box center [356, 110] width 86 height 191
click at [343, 120] on div at bounding box center [356, 110] width 86 height 191
click at [327, 43] on div at bounding box center [356, 110] width 86 height 191
click at [320, 43] on div at bounding box center [356, 110] width 86 height 191
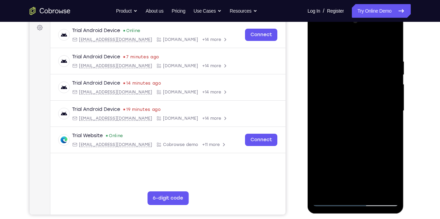
click at [319, 44] on div at bounding box center [356, 110] width 86 height 191
drag, startPoint x: 347, startPoint y: 142, endPoint x: 345, endPoint y: 193, distance: 51.1
click at [345, 193] on div at bounding box center [356, 110] width 86 height 191
click at [319, 39] on div at bounding box center [356, 110] width 86 height 191
drag, startPoint x: 355, startPoint y: 79, endPoint x: 356, endPoint y: 170, distance: 91.0
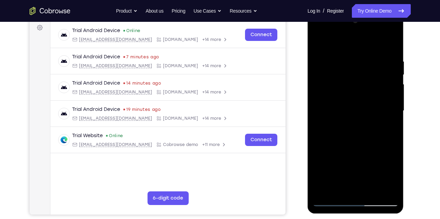
click at [356, 170] on div at bounding box center [356, 110] width 86 height 191
click at [348, 56] on div at bounding box center [356, 110] width 86 height 191
click at [382, 189] on div at bounding box center [356, 110] width 86 height 191
click at [383, 119] on div at bounding box center [356, 110] width 86 height 191
click at [390, 115] on div at bounding box center [356, 110] width 86 height 191
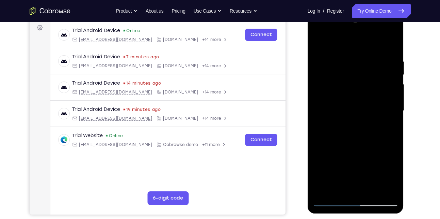
click at [390, 115] on div at bounding box center [356, 110] width 86 height 191
click at [386, 101] on div at bounding box center [356, 110] width 86 height 191
click at [387, 94] on div at bounding box center [356, 110] width 86 height 191
drag, startPoint x: 387, startPoint y: 94, endPoint x: 338, endPoint y: 94, distance: 49.4
click at [338, 94] on div at bounding box center [356, 110] width 86 height 191
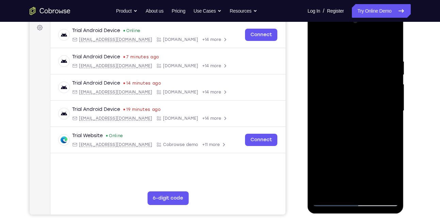
click at [389, 83] on div at bounding box center [356, 110] width 86 height 191
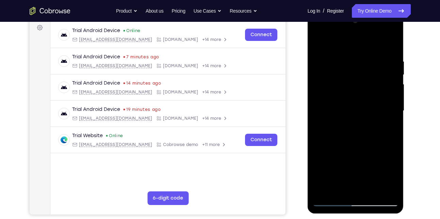
click at [369, 107] on div at bounding box center [356, 110] width 86 height 191
click at [388, 73] on div at bounding box center [356, 110] width 86 height 191
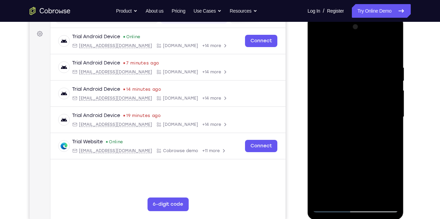
scroll to position [96, 0]
click at [389, 83] on div at bounding box center [356, 117] width 86 height 191
click at [319, 101] on div at bounding box center [356, 117] width 86 height 191
click at [391, 195] on div at bounding box center [356, 117] width 86 height 191
click at [391, 155] on div at bounding box center [356, 117] width 86 height 191
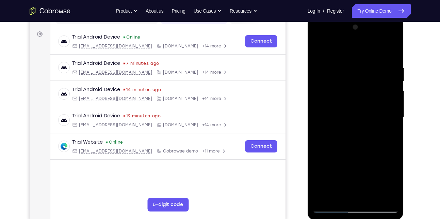
click at [392, 195] on div at bounding box center [356, 117] width 86 height 191
click at [390, 130] on div at bounding box center [356, 117] width 86 height 191
click at [385, 101] on div at bounding box center [356, 117] width 86 height 191
drag, startPoint x: 385, startPoint y: 101, endPoint x: 337, endPoint y: 102, distance: 48.0
click at [337, 102] on div at bounding box center [356, 117] width 86 height 191
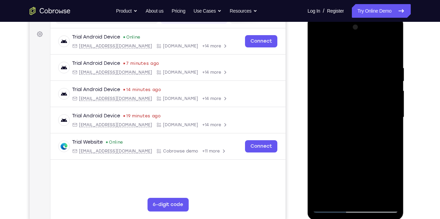
click at [382, 132] on div at bounding box center [356, 117] width 86 height 191
drag, startPoint x: 382, startPoint y: 132, endPoint x: 326, endPoint y: 128, distance: 55.7
click at [326, 128] on div at bounding box center [356, 117] width 86 height 191
drag, startPoint x: 390, startPoint y: 98, endPoint x: 340, endPoint y: 97, distance: 49.7
click at [340, 97] on div at bounding box center [356, 117] width 86 height 191
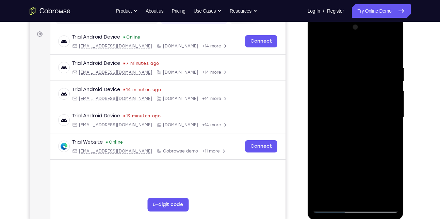
click at [389, 80] on div at bounding box center [356, 117] width 86 height 191
click at [323, 100] on div at bounding box center [356, 117] width 86 height 191
click at [392, 197] on div at bounding box center [356, 117] width 86 height 191
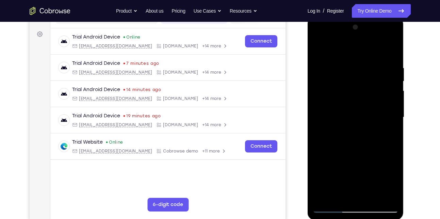
click at [392, 196] on div at bounding box center [356, 117] width 86 height 191
click at [389, 52] on div at bounding box center [356, 117] width 86 height 191
click at [320, 109] on div at bounding box center [356, 117] width 86 height 191
click at [388, 193] on div at bounding box center [356, 117] width 86 height 191
click at [376, 109] on div at bounding box center [356, 117] width 86 height 191
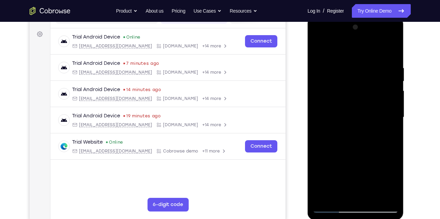
drag, startPoint x: 384, startPoint y: 105, endPoint x: 336, endPoint y: 104, distance: 48.0
click at [336, 104] on div at bounding box center [356, 117] width 86 height 191
click at [390, 73] on div at bounding box center [356, 117] width 86 height 191
click at [392, 73] on div at bounding box center [356, 117] width 86 height 191
click at [384, 193] on div at bounding box center [356, 117] width 86 height 191
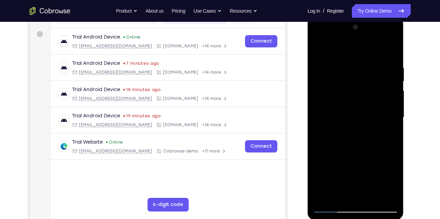
click at [386, 126] on div at bounding box center [356, 117] width 86 height 191
drag, startPoint x: 386, startPoint y: 126, endPoint x: 333, endPoint y: 114, distance: 53.8
click at [333, 114] on div at bounding box center [356, 117] width 86 height 191
click at [383, 91] on div at bounding box center [356, 117] width 86 height 191
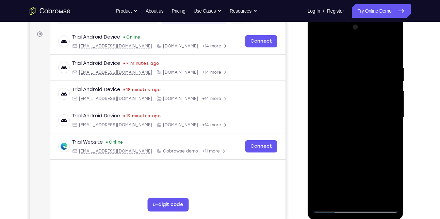
click at [391, 48] on div at bounding box center [356, 117] width 86 height 191
drag, startPoint x: 363, startPoint y: 71, endPoint x: 363, endPoint y: 167, distance: 96.1
click at [363, 167] on div at bounding box center [356, 117] width 86 height 191
click at [370, 58] on div at bounding box center [356, 117] width 86 height 191
click at [387, 69] on div at bounding box center [356, 117] width 86 height 191
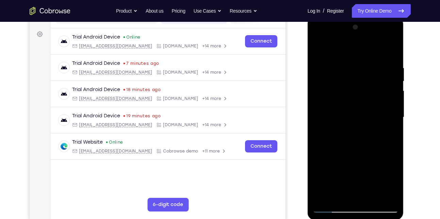
click at [387, 69] on div at bounding box center [356, 117] width 86 height 191
drag, startPoint x: 387, startPoint y: 69, endPoint x: 337, endPoint y: 80, distance: 50.7
click at [337, 80] on div at bounding box center [356, 117] width 86 height 191
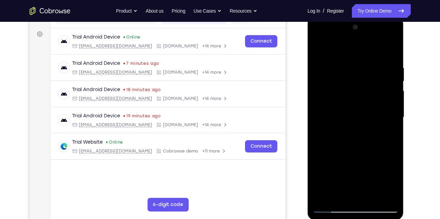
drag, startPoint x: 380, startPoint y: 87, endPoint x: 348, endPoint y: 86, distance: 31.7
click at [348, 86] on div at bounding box center [356, 117] width 86 height 191
click at [385, 82] on div at bounding box center [356, 117] width 86 height 191
click at [322, 106] on div at bounding box center [356, 117] width 86 height 191
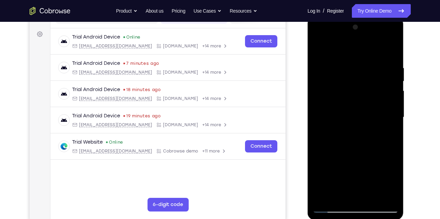
click at [390, 51] on div at bounding box center [356, 117] width 86 height 191
click at [369, 197] on div at bounding box center [356, 117] width 86 height 191
click at [321, 49] on div at bounding box center [356, 117] width 86 height 191
click at [338, 196] on div at bounding box center [356, 117] width 86 height 191
click at [341, 48] on div at bounding box center [356, 117] width 86 height 191
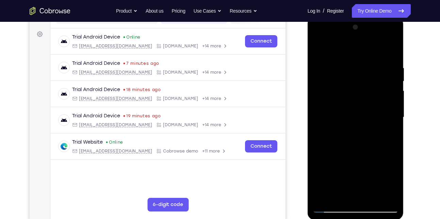
click at [341, 70] on div at bounding box center [356, 117] width 86 height 191
click at [322, 50] on div at bounding box center [356, 117] width 86 height 191
click at [332, 73] on div at bounding box center [356, 117] width 86 height 191
click at [388, 106] on div at bounding box center [356, 117] width 86 height 191
click at [340, 197] on div at bounding box center [356, 117] width 86 height 191
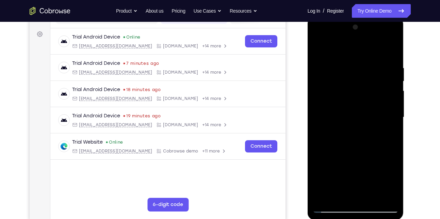
click at [342, 48] on div at bounding box center [356, 117] width 86 height 191
click at [337, 59] on div at bounding box center [356, 117] width 86 height 191
click at [382, 138] on div at bounding box center [356, 117] width 86 height 191
click at [372, 199] on div at bounding box center [356, 117] width 86 height 191
click at [330, 207] on div at bounding box center [356, 117] width 86 height 191
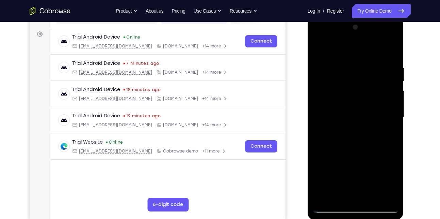
click at [324, 197] on div at bounding box center [356, 117] width 86 height 191
drag, startPoint x: 346, startPoint y: 88, endPoint x: 351, endPoint y: 197, distance: 109.1
click at [351, 197] on div at bounding box center [356, 117] width 86 height 191
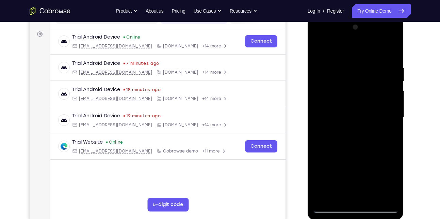
click at [342, 58] on div at bounding box center [356, 117] width 86 height 191
click at [393, 55] on div at bounding box center [356, 117] width 86 height 191
drag, startPoint x: 363, startPoint y: 145, endPoint x: 364, endPoint y: 87, distance: 58.3
click at [364, 87] on div at bounding box center [356, 117] width 86 height 191
click at [358, 102] on div at bounding box center [356, 117] width 86 height 191
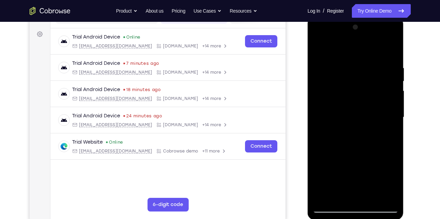
click at [358, 102] on div at bounding box center [356, 117] width 86 height 191
drag, startPoint x: 358, startPoint y: 102, endPoint x: 356, endPoint y: 139, distance: 37.6
click at [356, 139] on div at bounding box center [356, 117] width 86 height 191
click at [360, 17] on div at bounding box center [356, 17] width 96 height 0
